Goal: Task Accomplishment & Management: Use online tool/utility

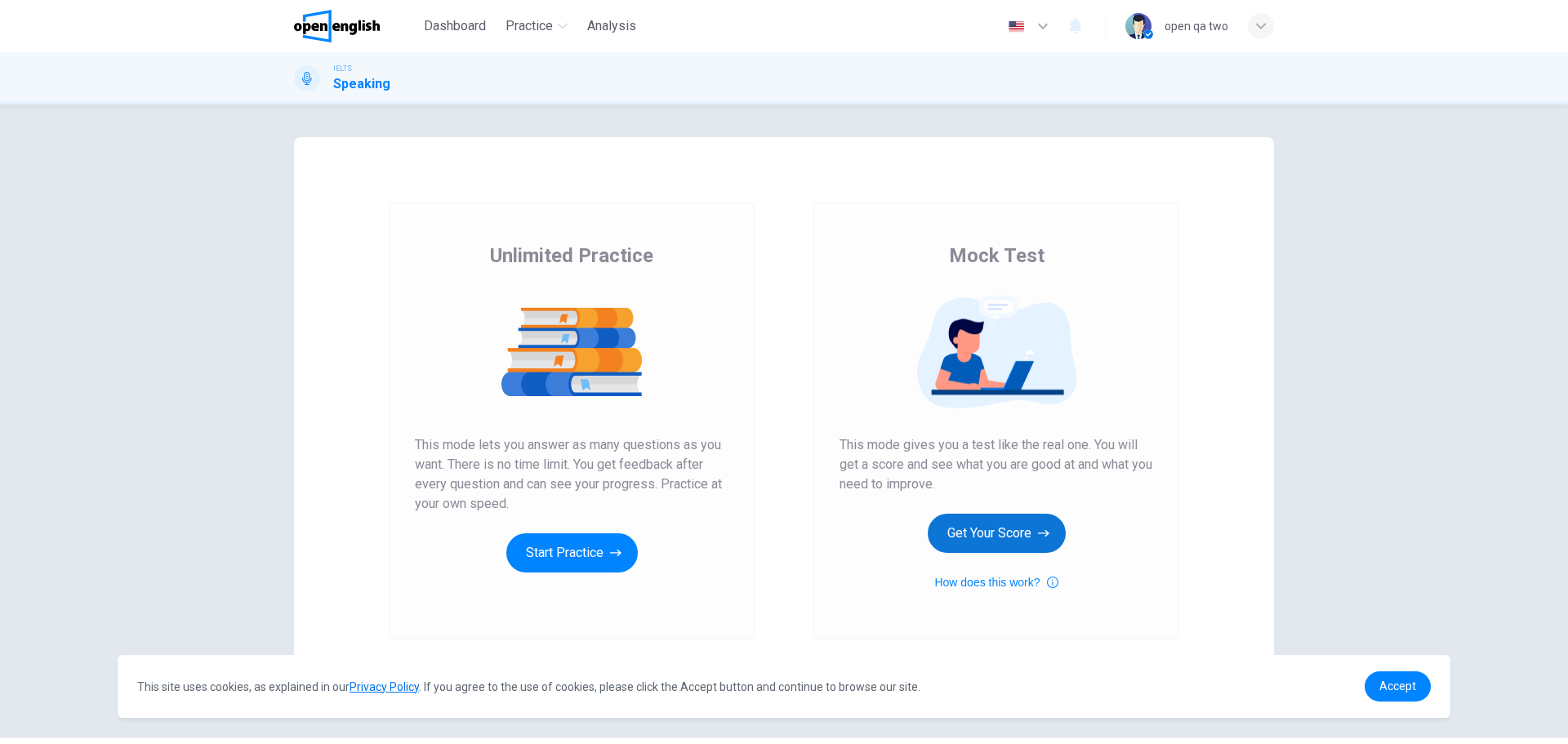
click at [970, 522] on button "Get Your Score" at bounding box center [996, 534] width 138 height 39
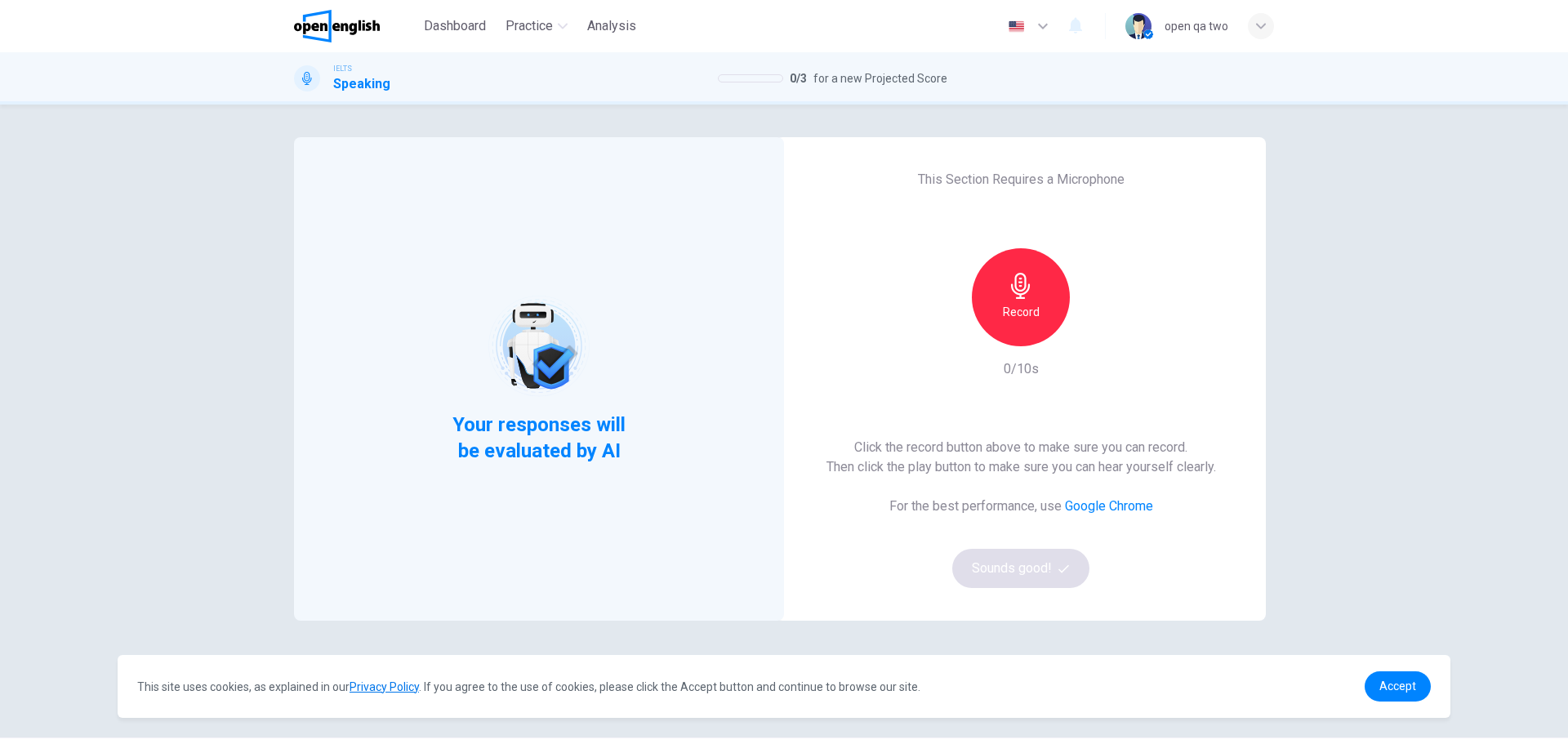
click at [999, 282] on div "Record" at bounding box center [1020, 297] width 98 height 98
click at [1000, 282] on div "Stop" at bounding box center [1020, 297] width 98 height 98
click at [1018, 574] on button "Sounds good!" at bounding box center [1021, 568] width 137 height 39
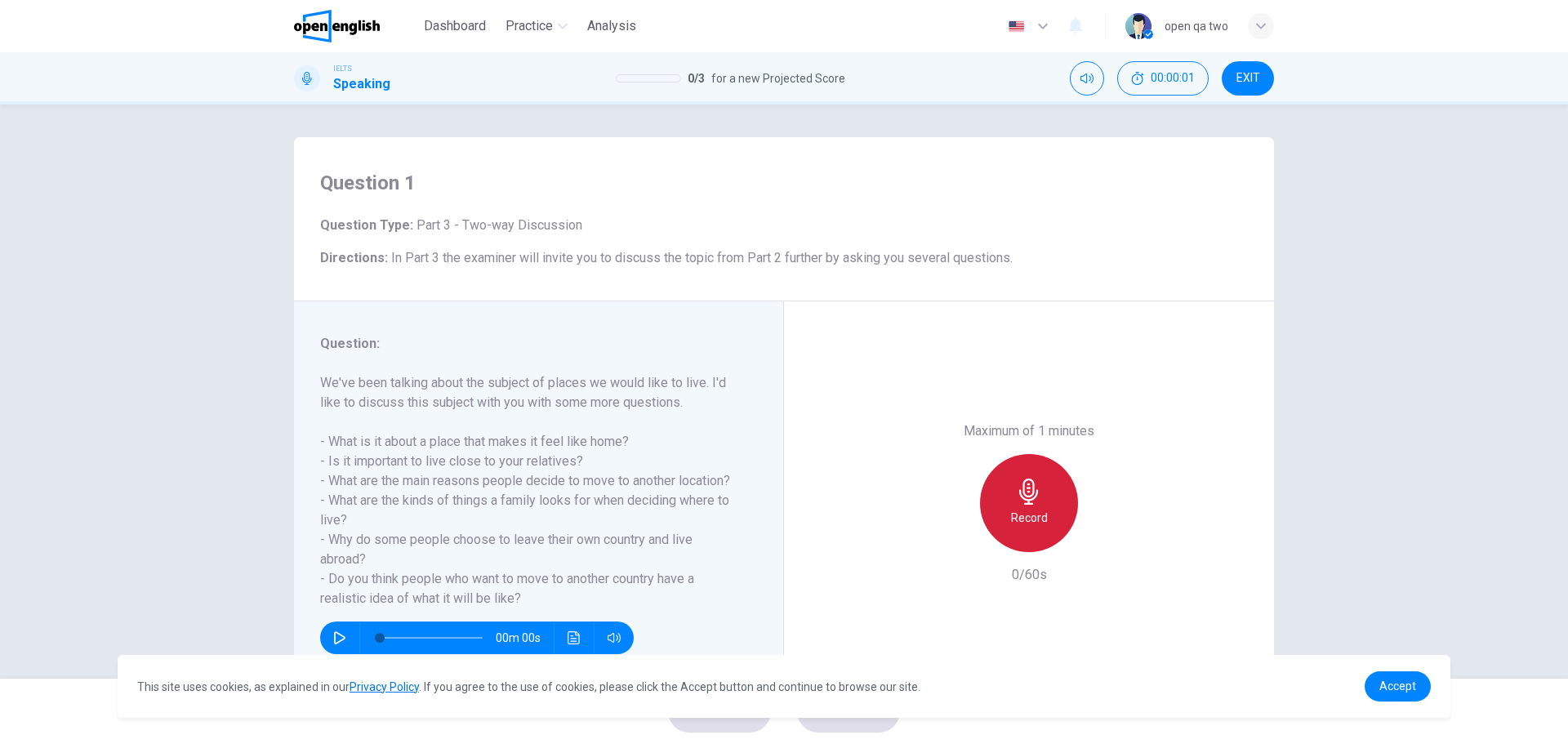
click at [1020, 519] on h6 "Record" at bounding box center [1029, 517] width 37 height 19
click at [1020, 519] on h6 "Stop" at bounding box center [1029, 517] width 25 height 19
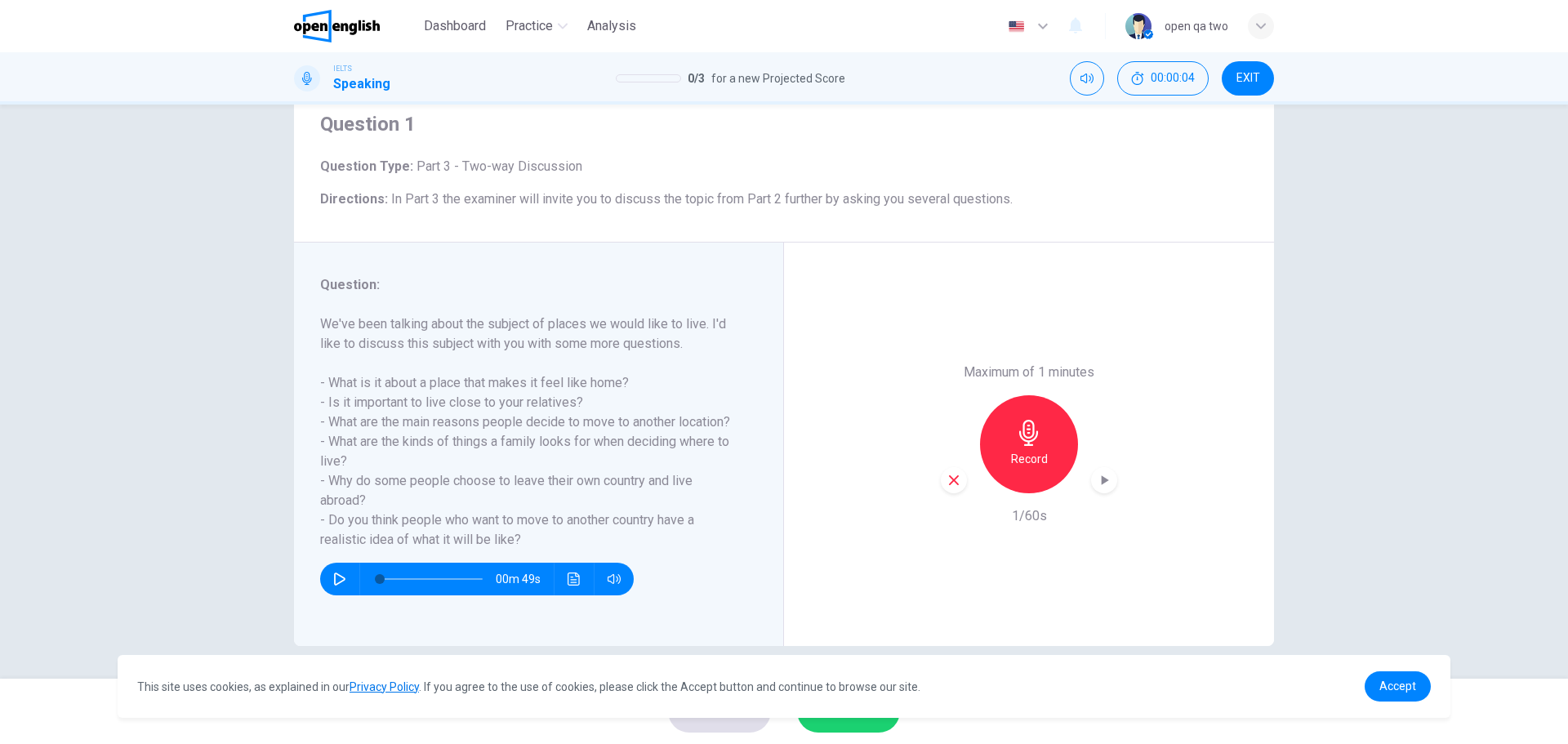
click at [853, 728] on button "SUBMIT" at bounding box center [848, 711] width 102 height 42
click at [1397, 690] on span "Accept" at bounding box center [1398, 686] width 37 height 13
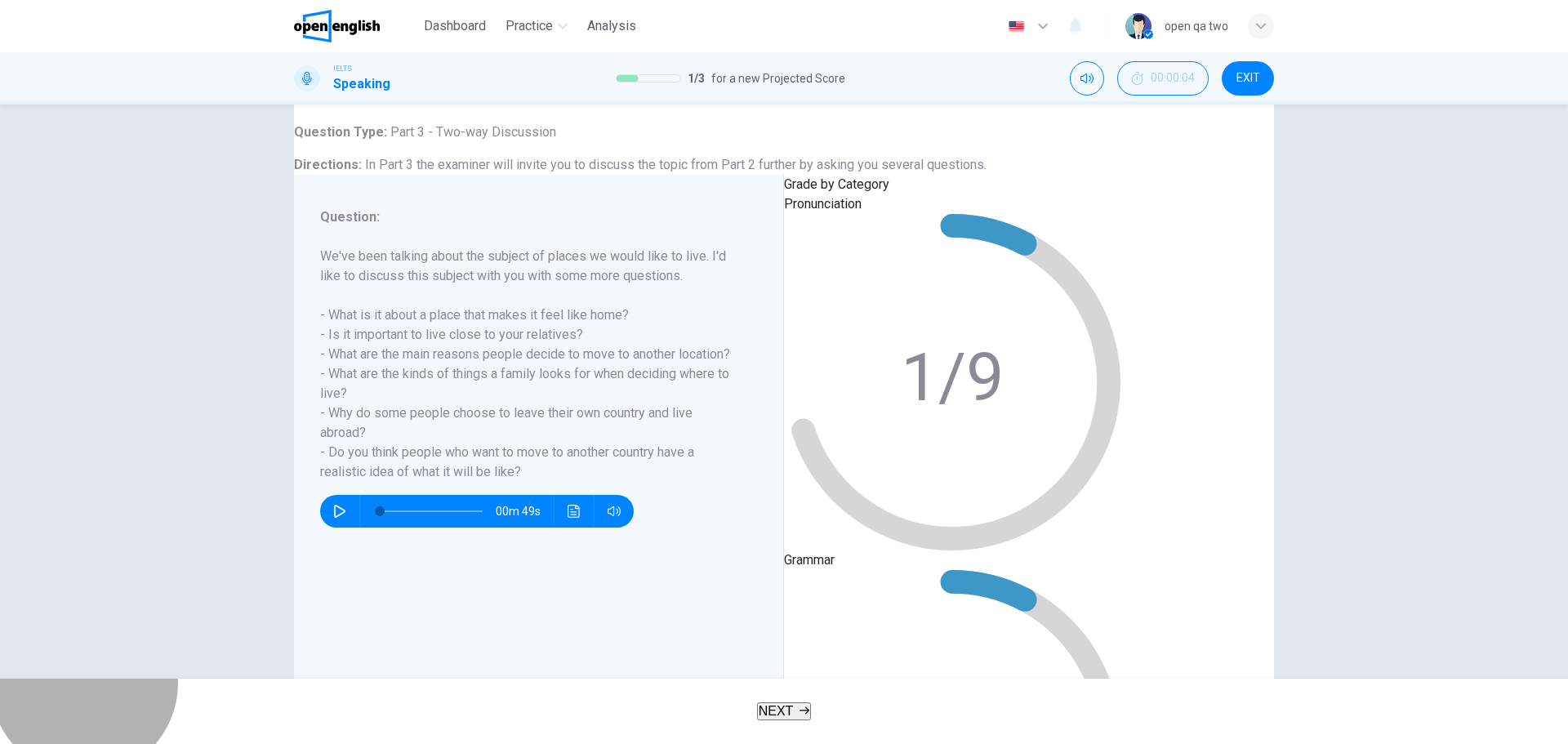
click at [811, 703] on button "NEXT" at bounding box center [785, 712] width 55 height 18
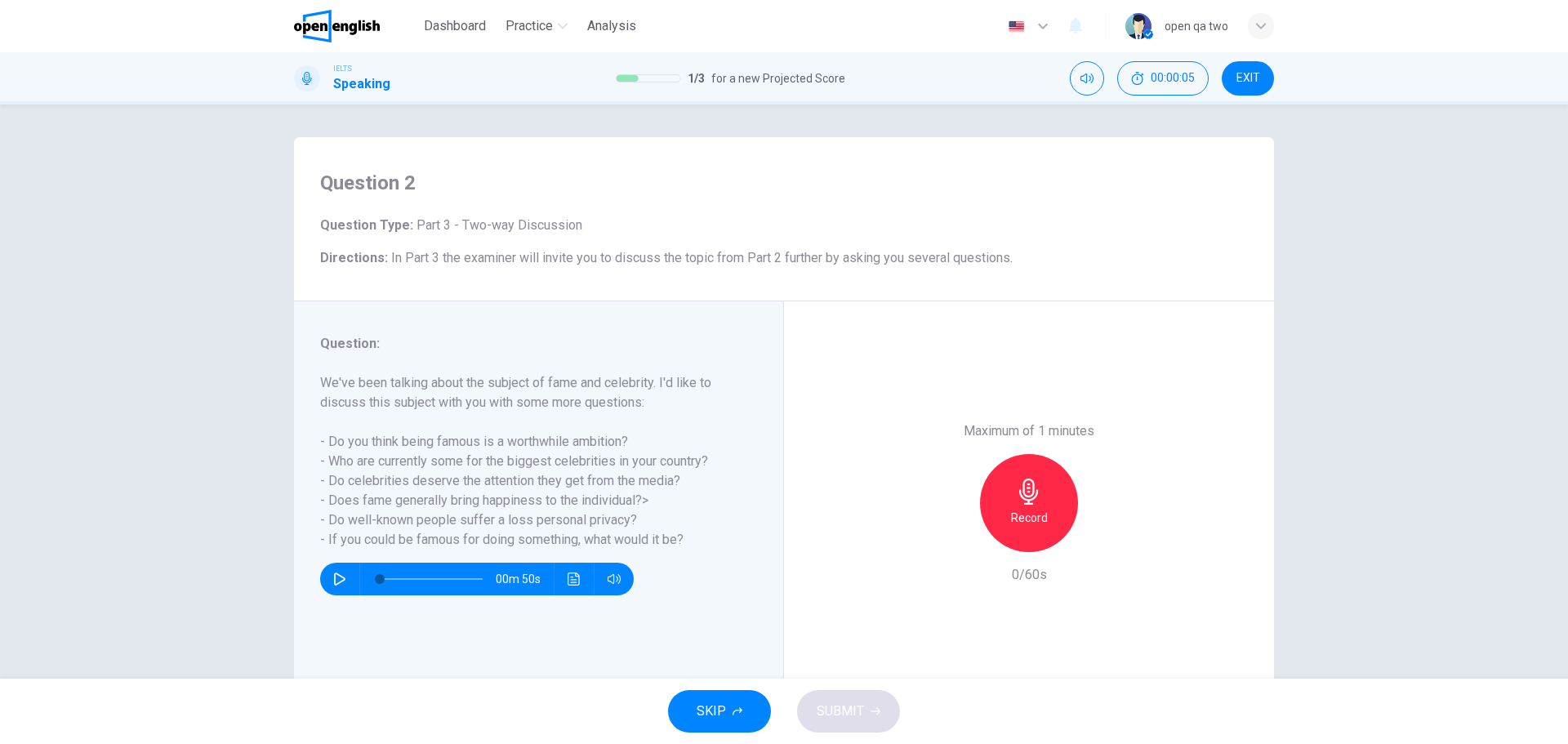
click at [756, 706] on button "SKIP" at bounding box center [719, 711] width 102 height 42
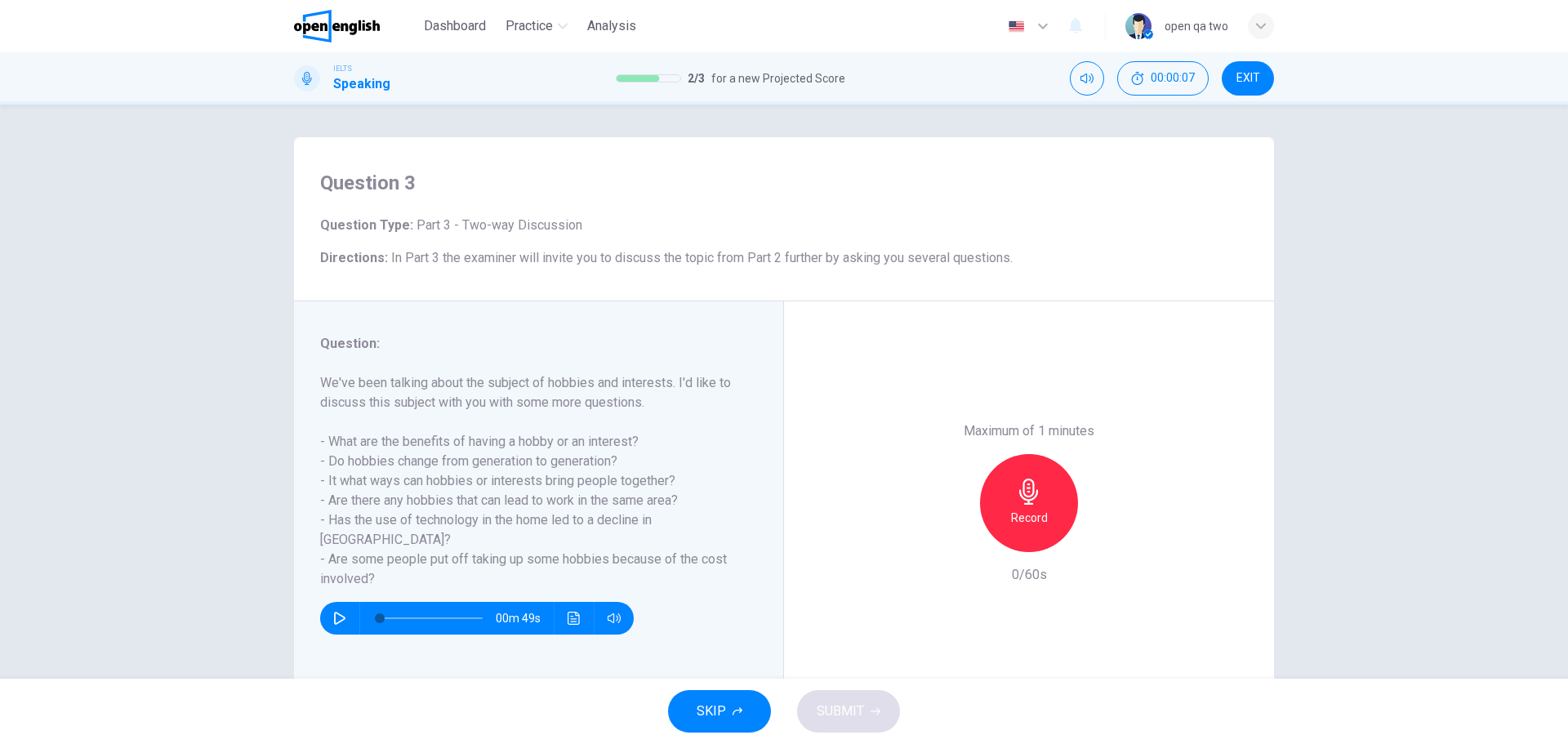
click at [736, 697] on button "SKIP" at bounding box center [719, 711] width 102 height 42
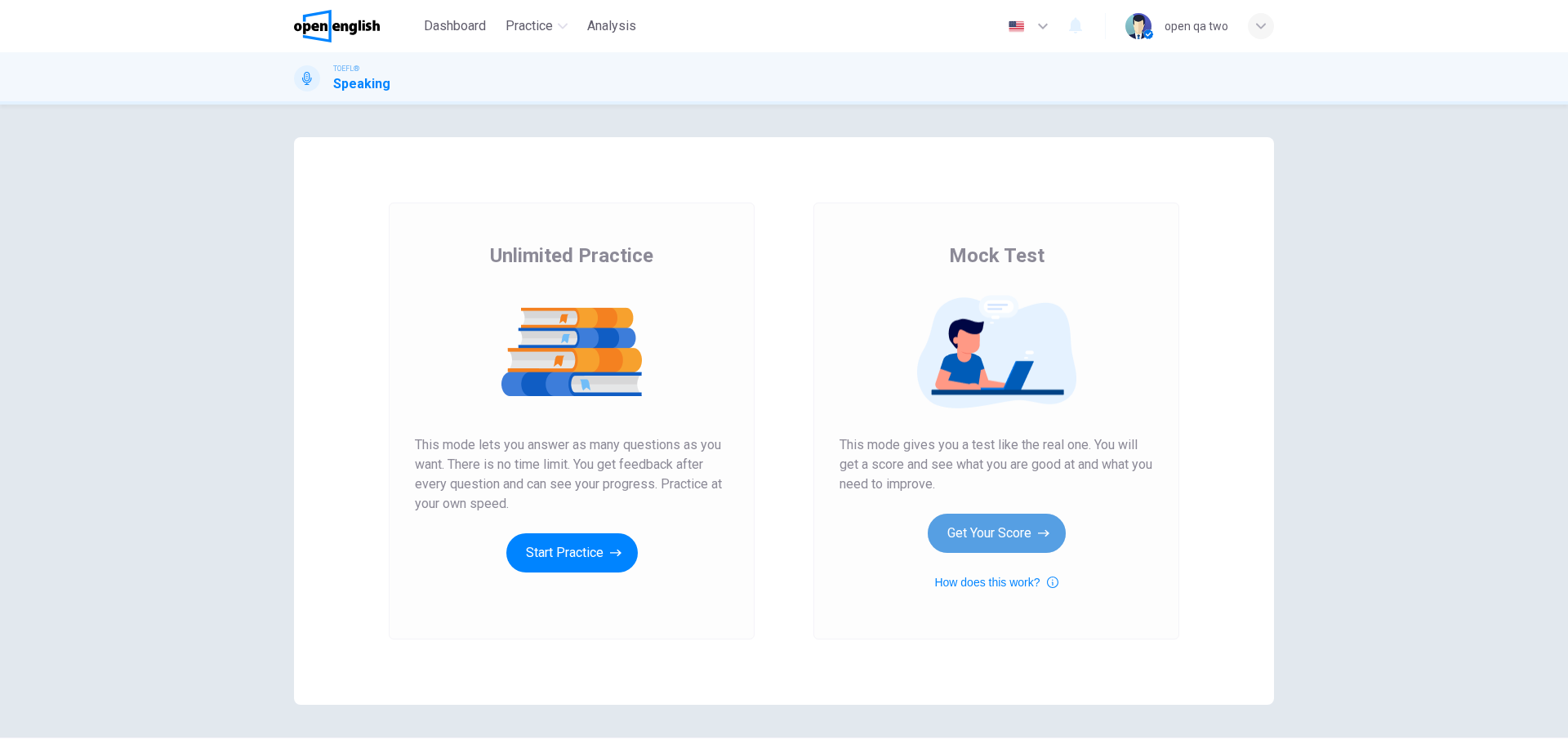
click at [952, 523] on button "Get Your Score" at bounding box center [996, 534] width 138 height 39
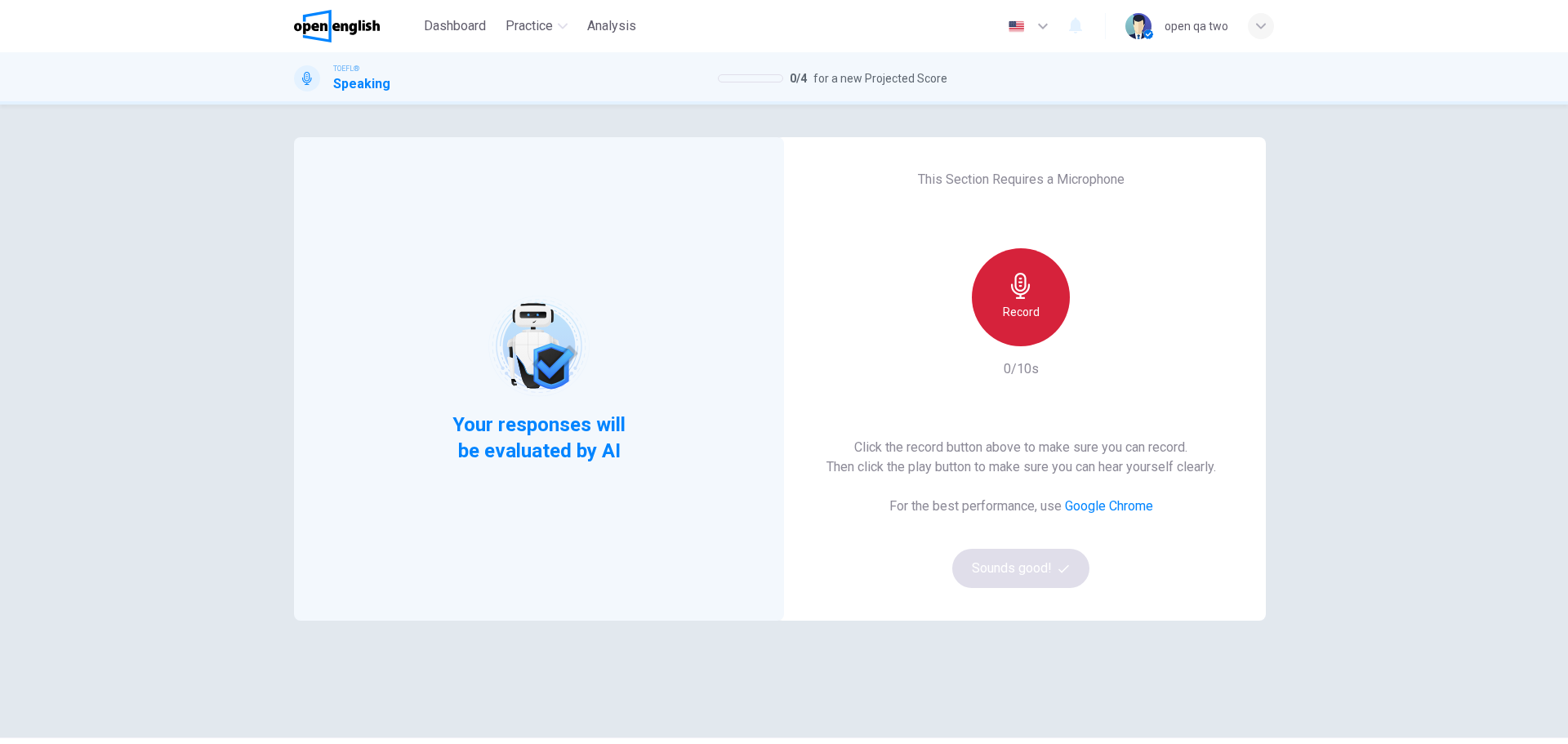
click at [981, 298] on div "Record" at bounding box center [1020, 297] width 98 height 98
click at [981, 298] on div "Stop" at bounding box center [1020, 297] width 98 height 98
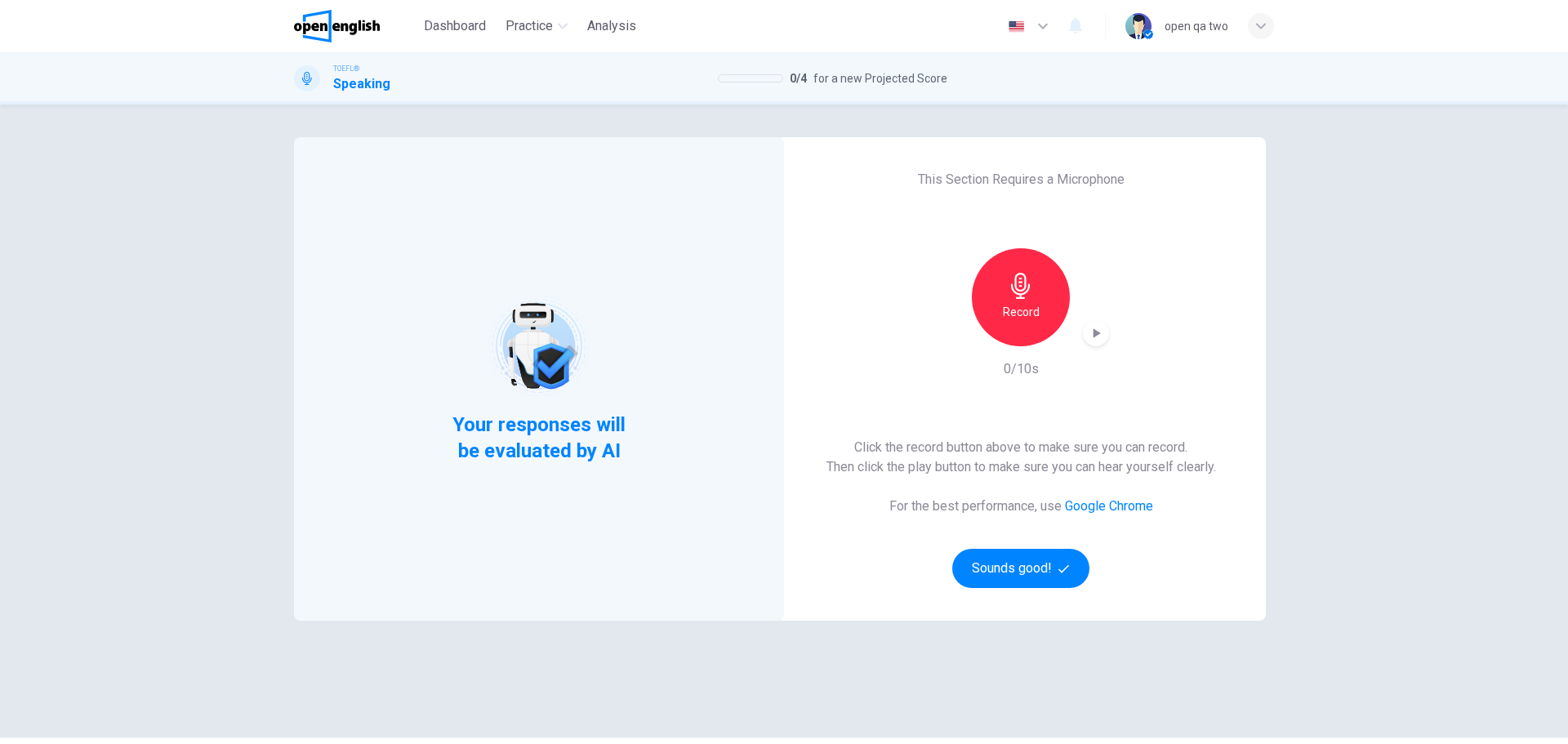
click at [984, 591] on div "This Section Requires a Microphone Record 0/10s Click the record button above t…" at bounding box center [1021, 379] width 490 height 484
click at [1002, 578] on button "Sounds good!" at bounding box center [1021, 568] width 137 height 39
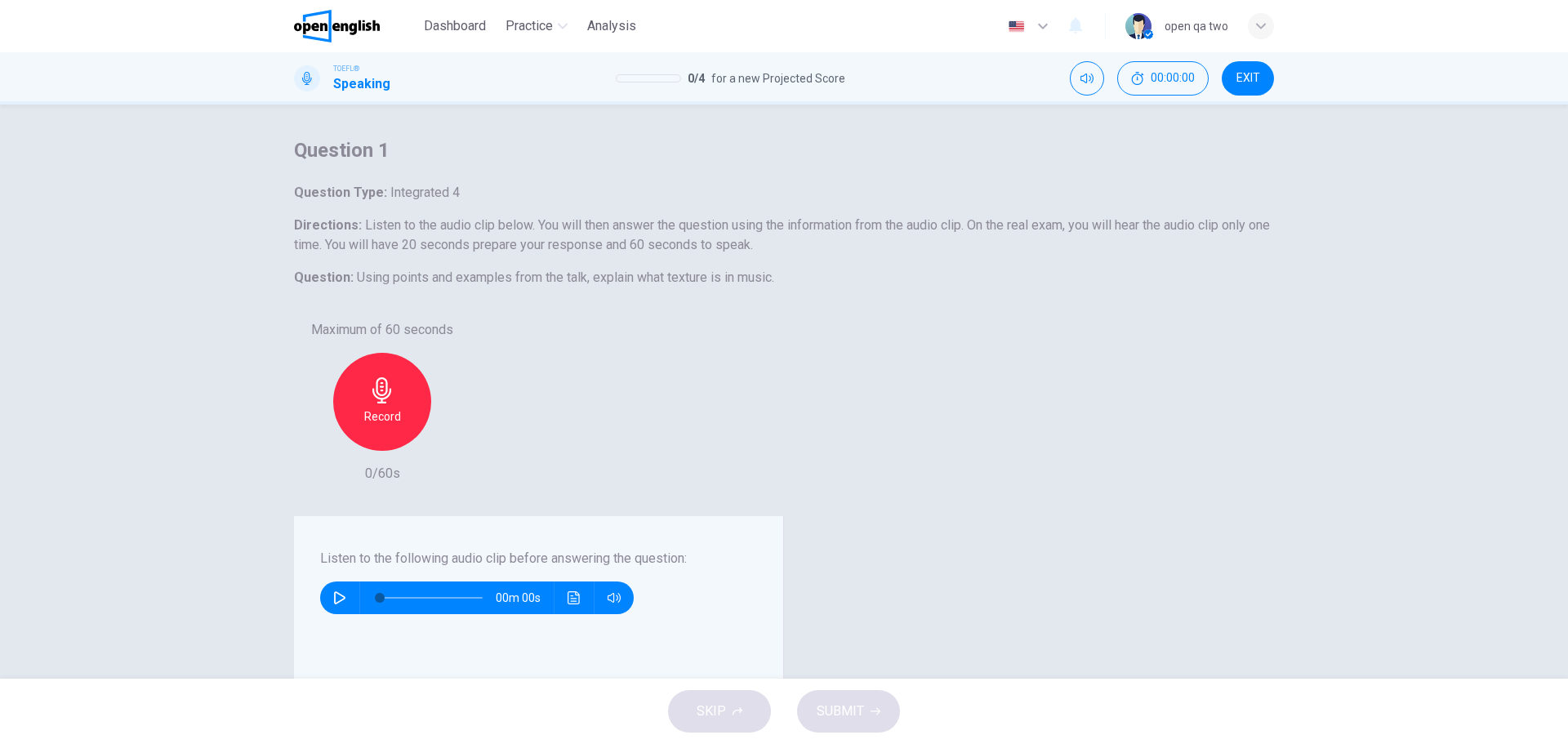
click at [856, 702] on span "SUBMIT" at bounding box center [841, 711] width 48 height 23
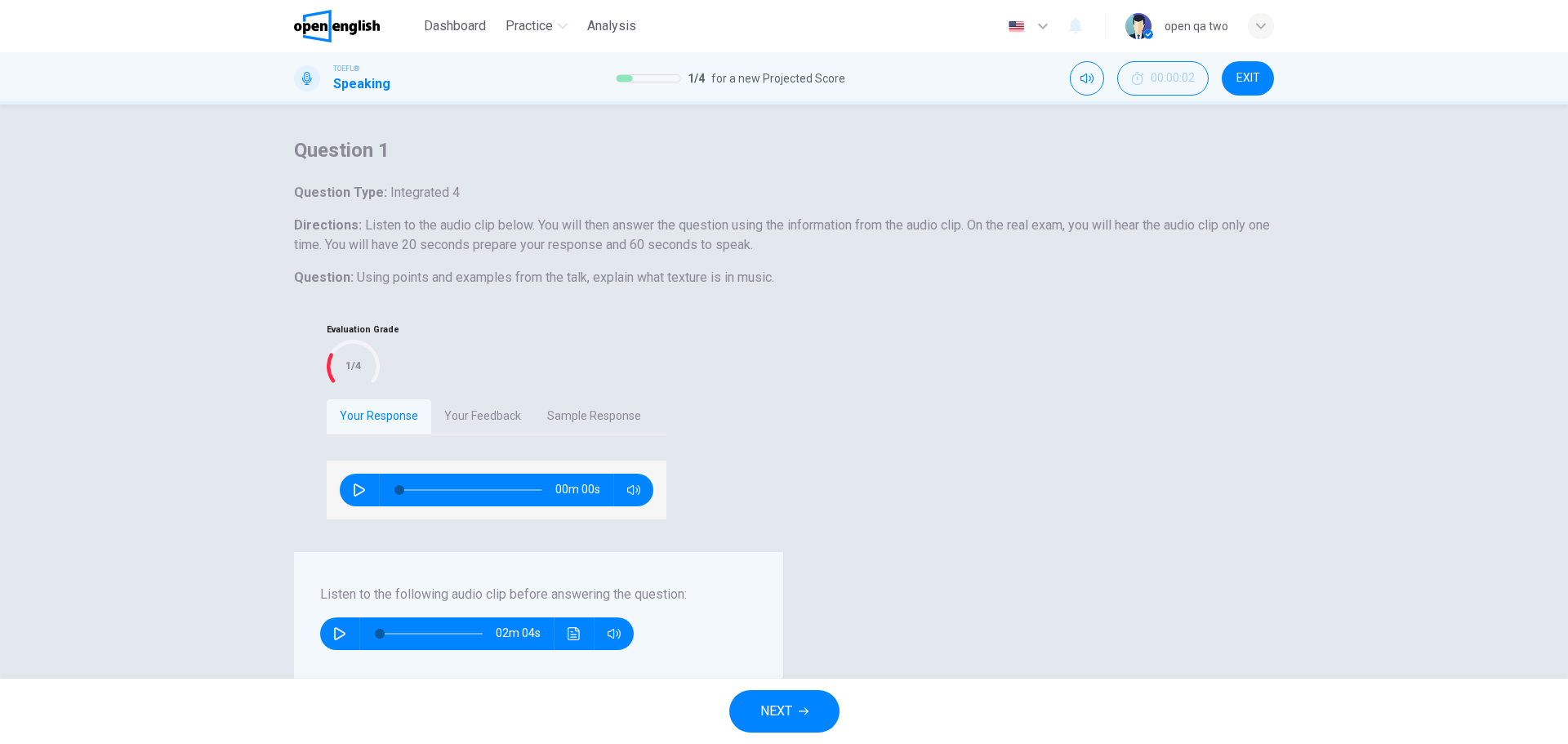
click at [788, 706] on span "NEXT" at bounding box center [776, 711] width 32 height 23
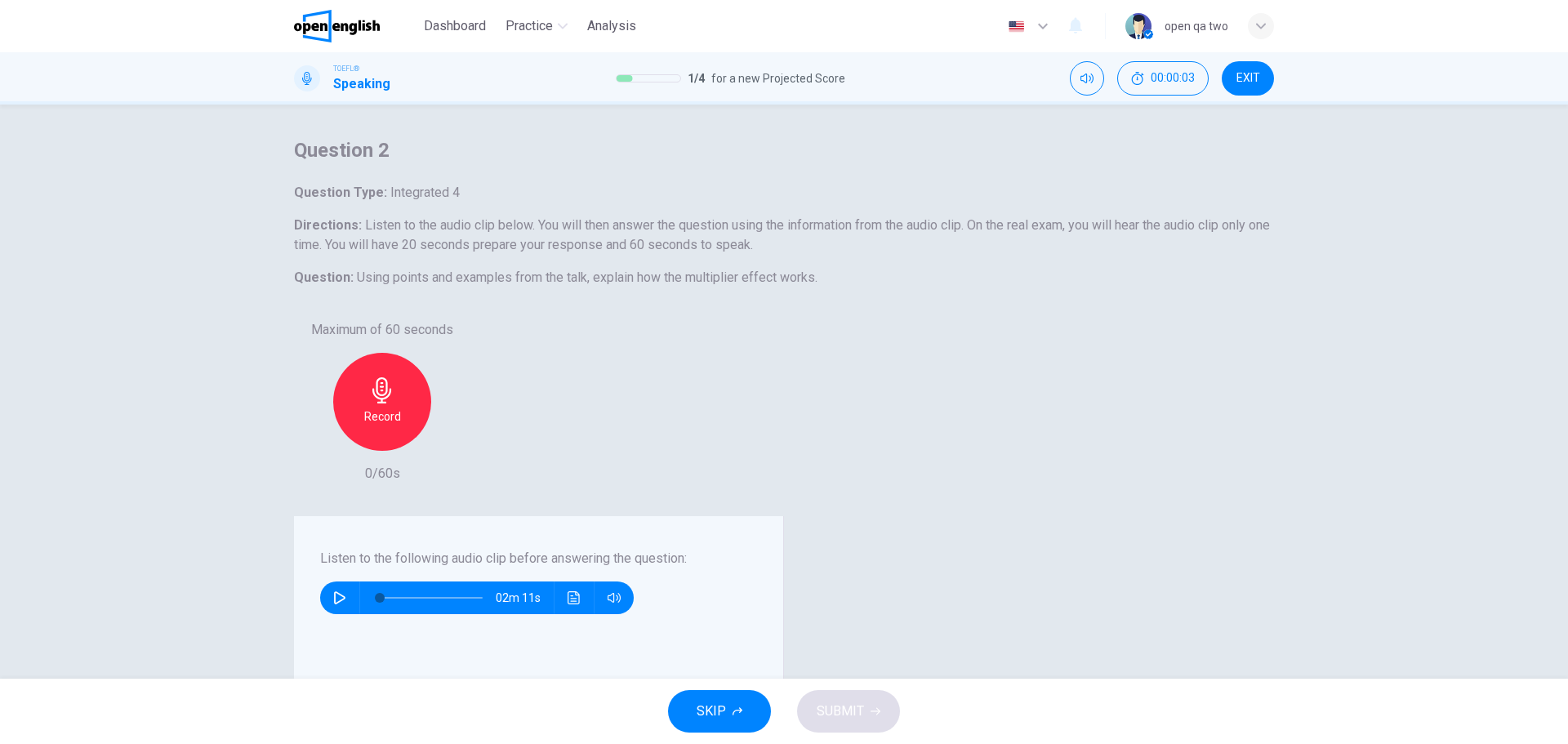
click at [726, 705] on button "SKIP" at bounding box center [719, 711] width 102 height 42
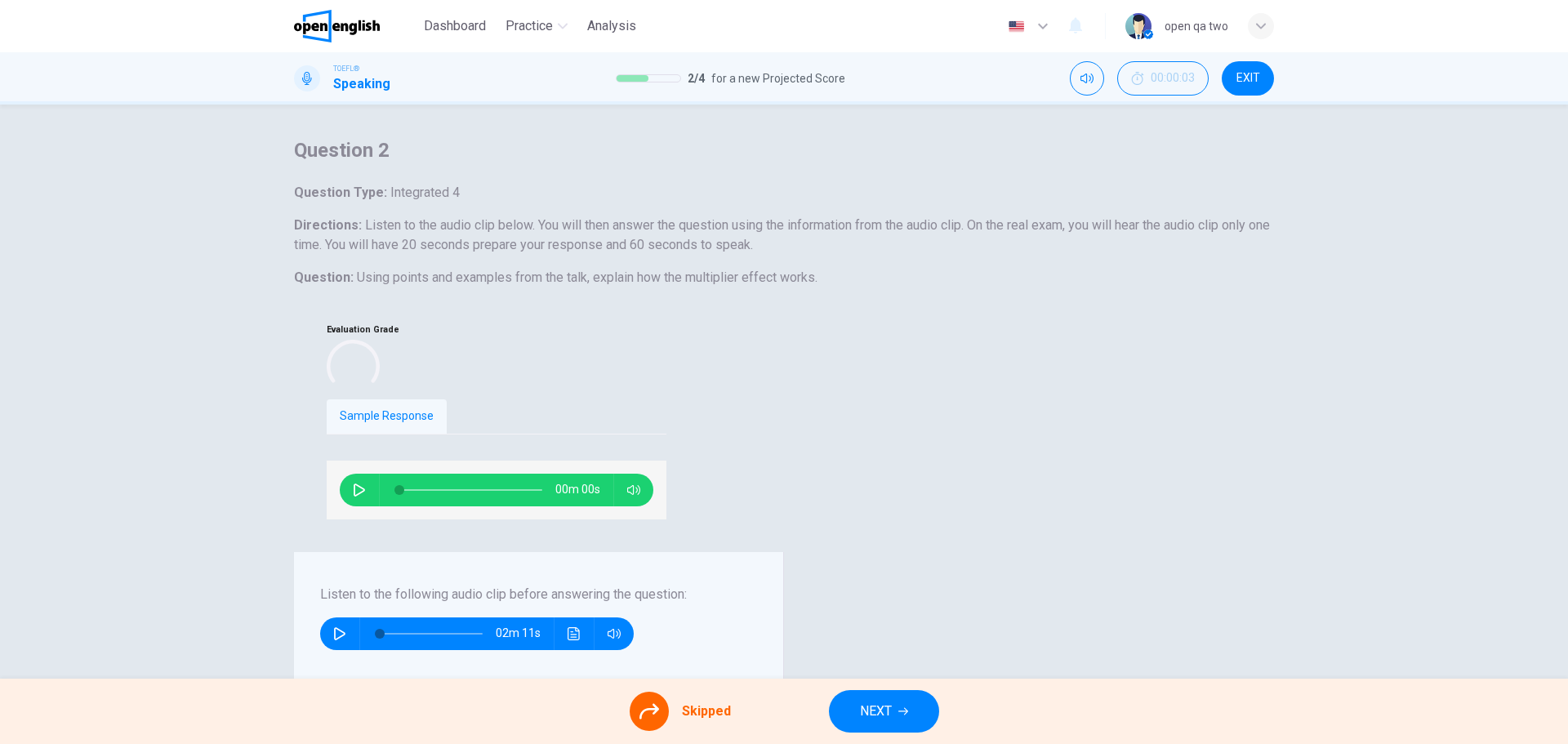
click at [864, 712] on span "NEXT" at bounding box center [875, 711] width 32 height 23
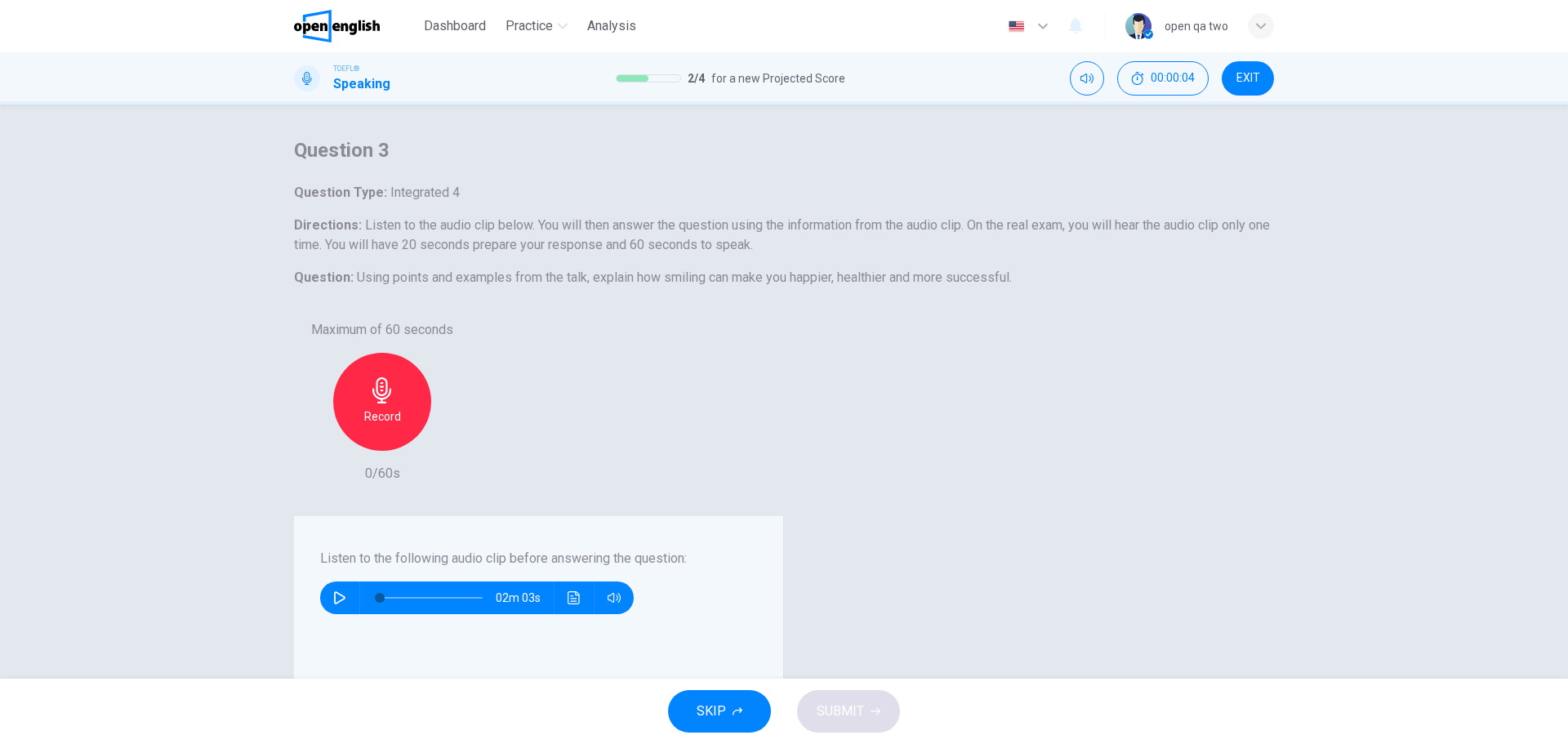
click at [709, 702] on span "SKIP" at bounding box center [712, 711] width 29 height 23
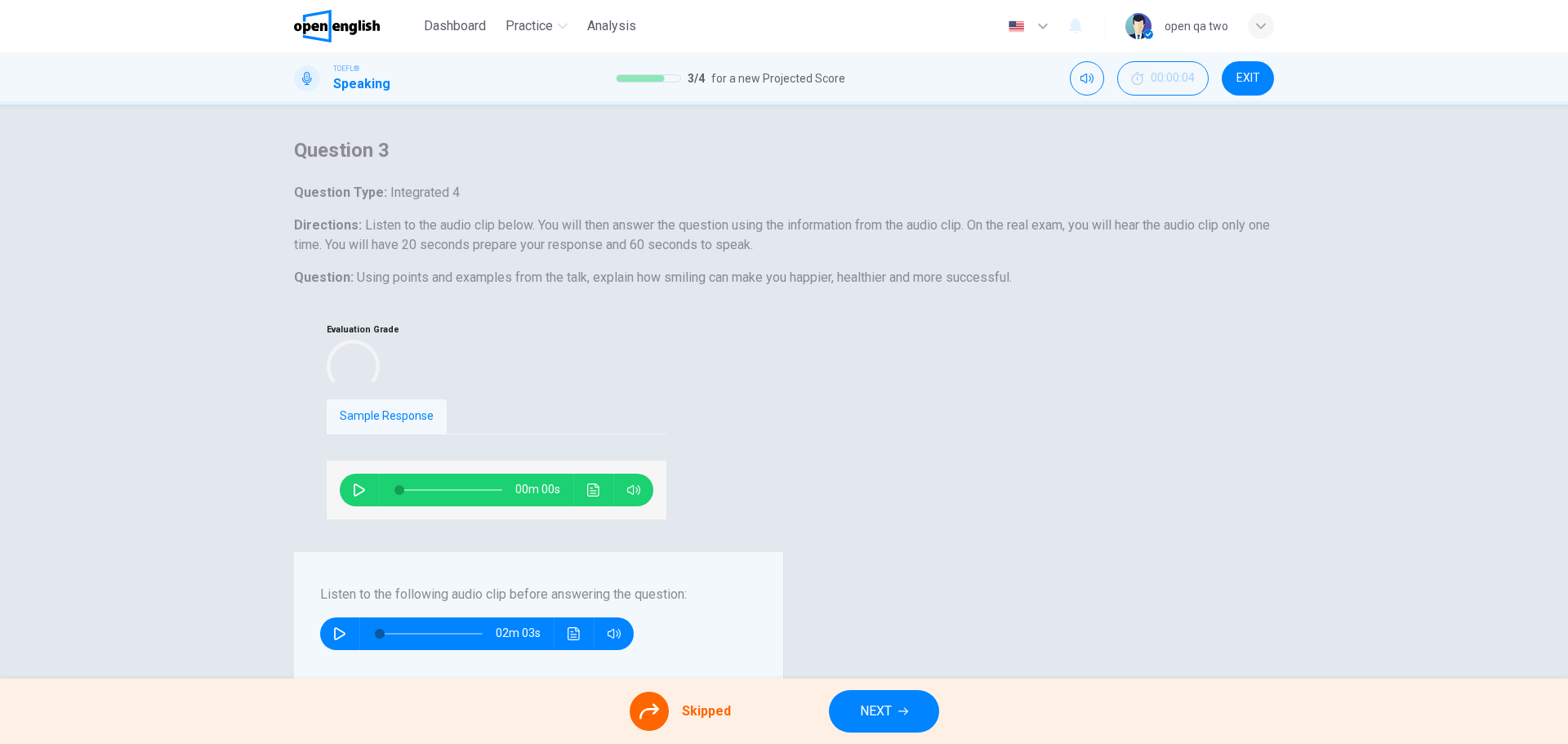
click at [885, 706] on span "NEXT" at bounding box center [875, 711] width 32 height 23
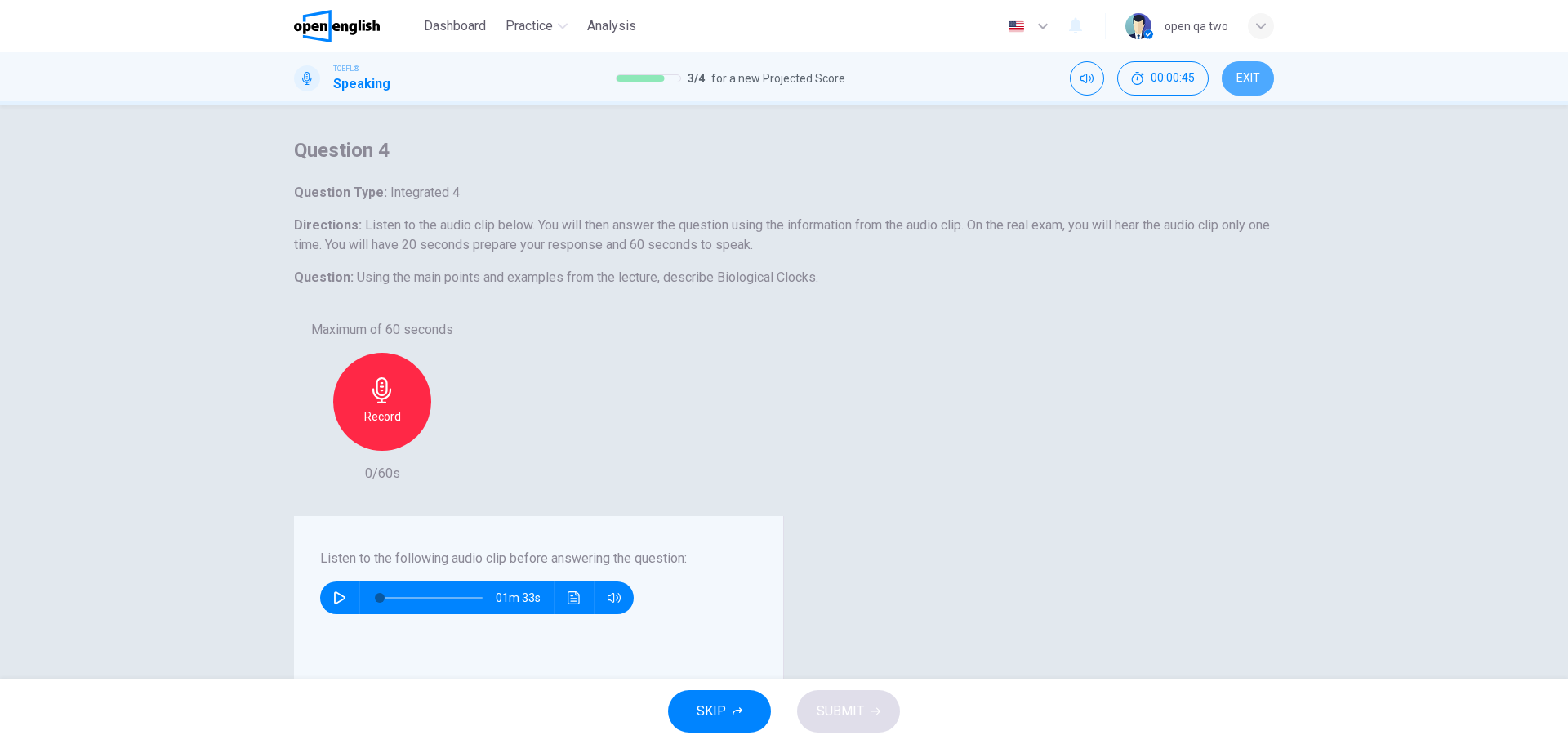
click at [1249, 77] on span "EXIT" at bounding box center [1249, 79] width 24 height 13
click at [735, 709] on icon "button" at bounding box center [737, 711] width 10 height 10
